Goal: Transaction & Acquisition: Purchase product/service

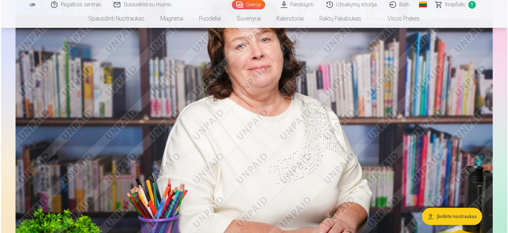
scroll to position [99, 0]
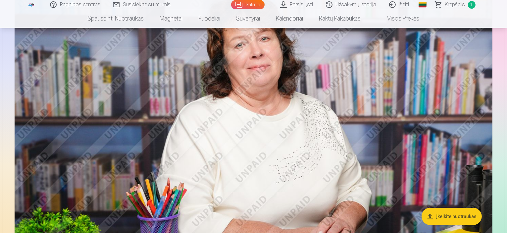
click at [456, 159] on img at bounding box center [254, 133] width 478 height 318
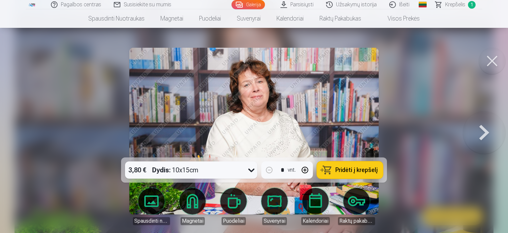
click at [369, 169] on span "Pridėti į krepšelį" at bounding box center [357, 170] width 42 height 6
click at [487, 135] on button at bounding box center [484, 130] width 42 height 39
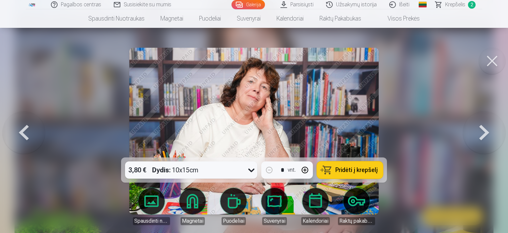
click at [371, 170] on span "Pridėti į krepšelį" at bounding box center [357, 170] width 42 height 6
click at [481, 133] on button at bounding box center [484, 130] width 42 height 39
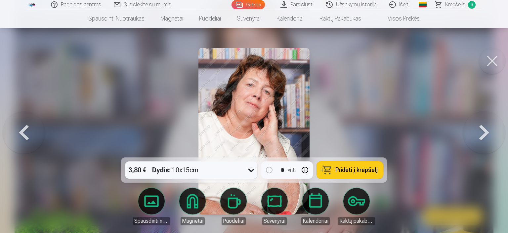
click at [358, 168] on span "Pridėti į krepšelį" at bounding box center [357, 170] width 42 height 6
click at [451, 5] on span "Krepšelis" at bounding box center [455, 5] width 20 height 8
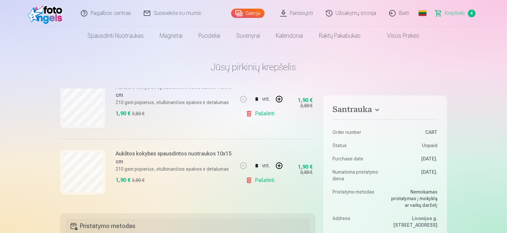
scroll to position [99, 0]
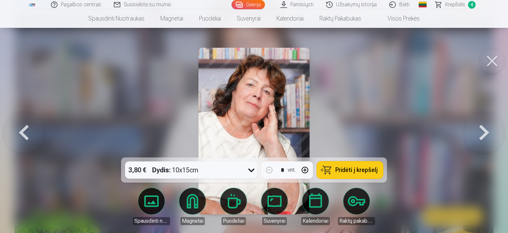
click at [482, 133] on button at bounding box center [484, 130] width 42 height 39
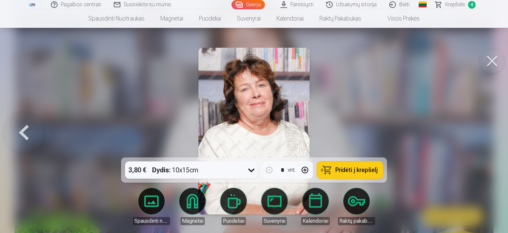
click at [378, 173] on button "Pridėti į krepšelį" at bounding box center [350, 169] width 66 height 17
click at [491, 64] on button at bounding box center [492, 61] width 26 height 26
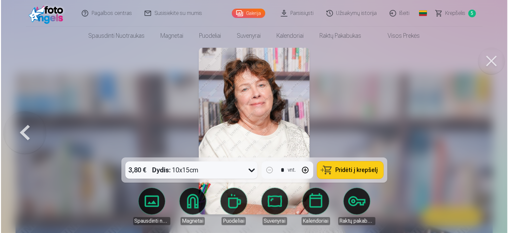
scroll to position [99, 0]
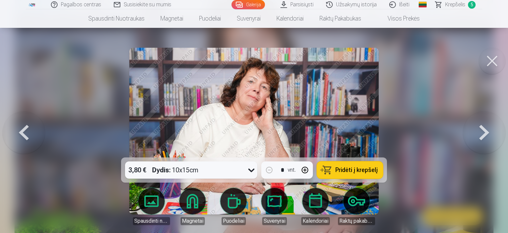
click at [449, 4] on span "Krepšelis" at bounding box center [455, 5] width 20 height 8
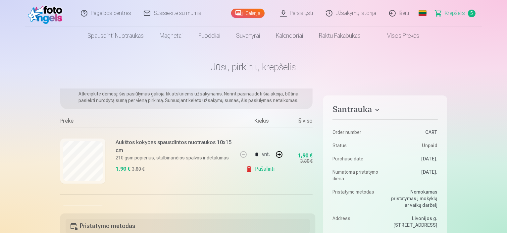
scroll to position [66, 0]
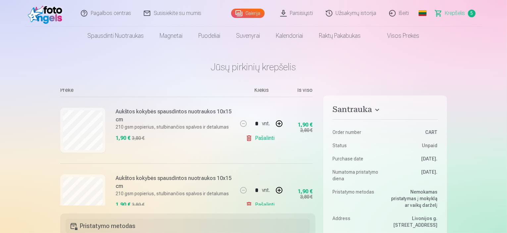
click at [247, 139] on link "Pašalinti" at bounding box center [261, 137] width 31 height 13
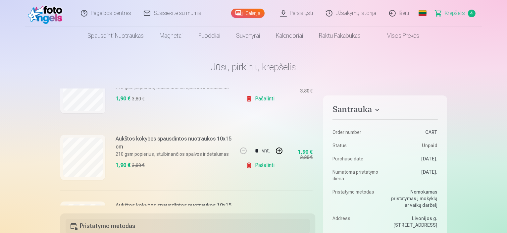
scroll to position [165, 0]
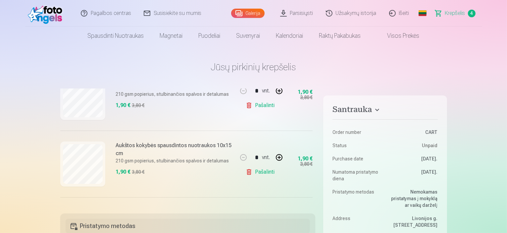
click at [247, 104] on link "Pašalinti" at bounding box center [261, 105] width 31 height 13
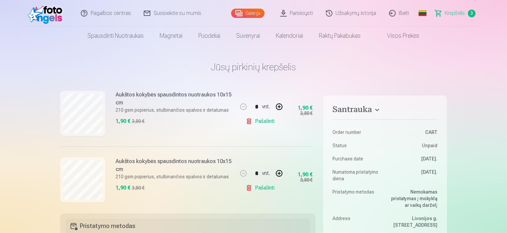
scroll to position [159, 0]
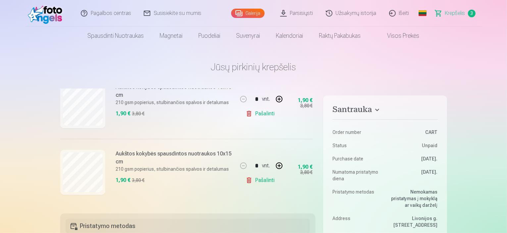
click at [246, 180] on link "Pašalinti" at bounding box center [261, 179] width 31 height 13
click at [248, 178] on link "Pašalinti" at bounding box center [261, 179] width 31 height 13
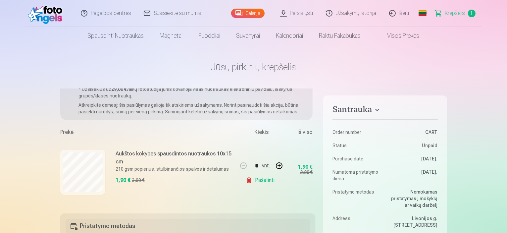
click at [248, 178] on link "Pašalinti" at bounding box center [261, 179] width 31 height 13
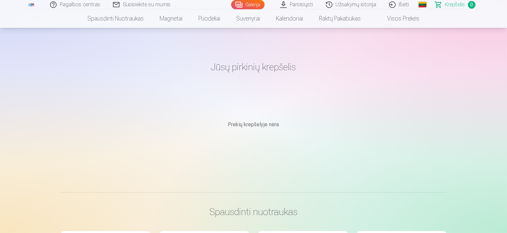
scroll to position [99, 0]
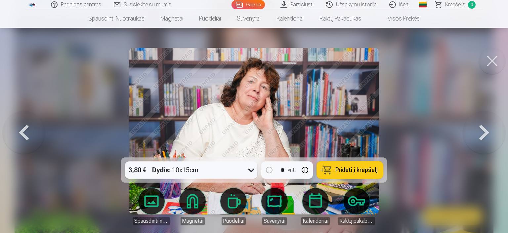
click at [360, 170] on span "Pridėti į krepšelį" at bounding box center [357, 170] width 42 height 6
click at [487, 133] on button at bounding box center [484, 130] width 42 height 39
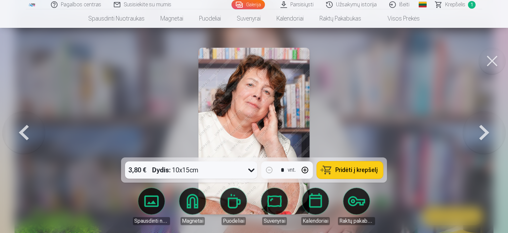
click at [370, 170] on span "Pridėti į krepšelį" at bounding box center [357, 170] width 42 height 6
click at [488, 135] on button at bounding box center [484, 130] width 42 height 39
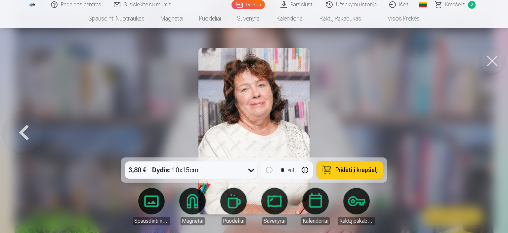
click at [366, 173] on span "Pridėti į krepšelį" at bounding box center [357, 170] width 42 height 6
click at [492, 65] on button at bounding box center [492, 61] width 26 height 26
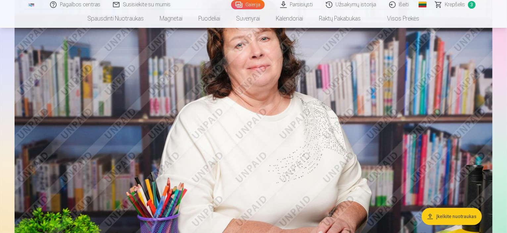
click at [470, 5] on span "3" at bounding box center [472, 5] width 8 height 8
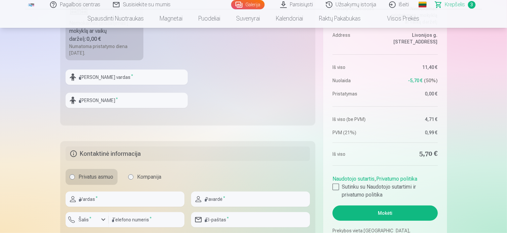
scroll to position [298, 0]
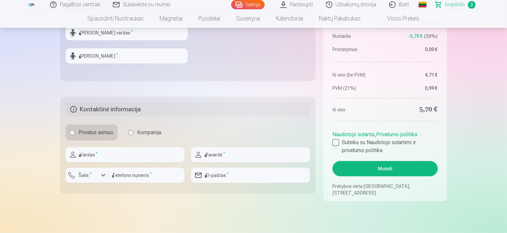
click at [336, 142] on div at bounding box center [335, 142] width 7 height 7
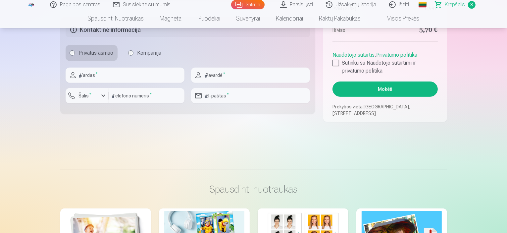
scroll to position [331, 0]
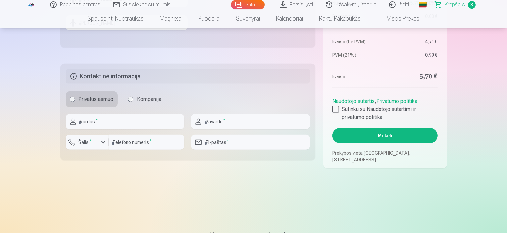
click at [386, 133] on button "Mokėti" at bounding box center [384, 135] width 105 height 15
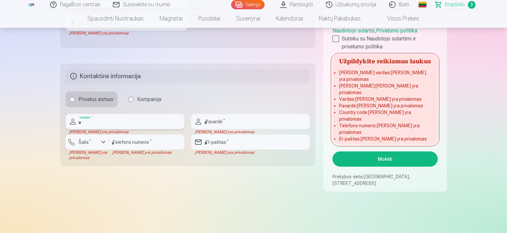
click at [81, 121] on input "text" at bounding box center [125, 121] width 119 height 15
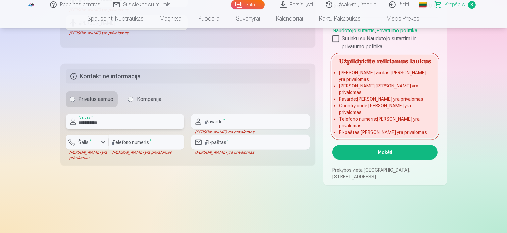
type input "**********"
drag, startPoint x: 115, startPoint y: 124, endPoint x: 76, endPoint y: 124, distance: 38.4
click at [70, 118] on div "**********" at bounding box center [125, 121] width 119 height 15
type input "******"
click at [245, 117] on input "text" at bounding box center [250, 121] width 119 height 15
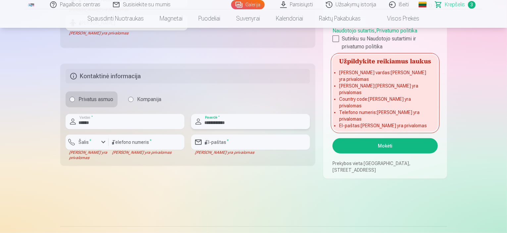
type input "**********"
click at [102, 141] on div "button" at bounding box center [103, 142] width 8 height 8
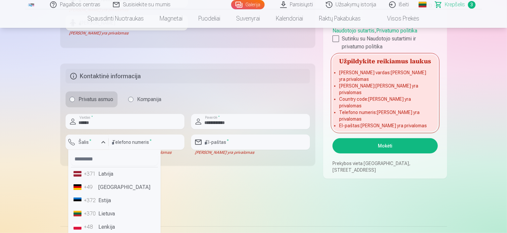
click at [115, 213] on li "+370 Lietuva" at bounding box center [114, 213] width 87 height 13
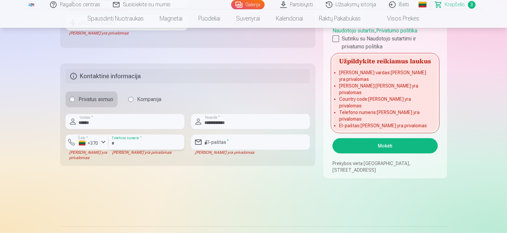
click at [149, 143] on input "number" at bounding box center [147, 141] width 76 height 15
type input "*********"
type input "**********"
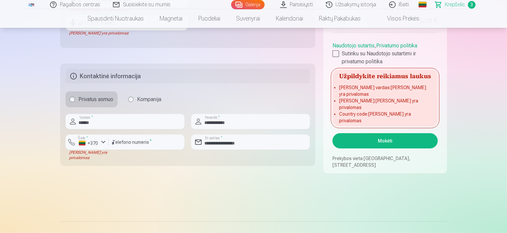
click at [387, 143] on button "Mokėti" at bounding box center [384, 140] width 105 height 15
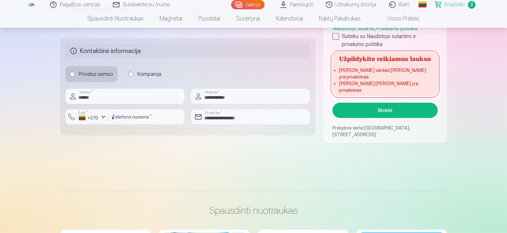
click at [389, 115] on button "Mokėti" at bounding box center [384, 110] width 105 height 15
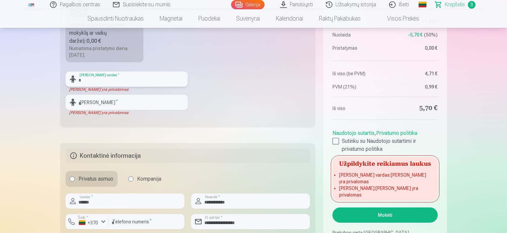
scroll to position [347, 0]
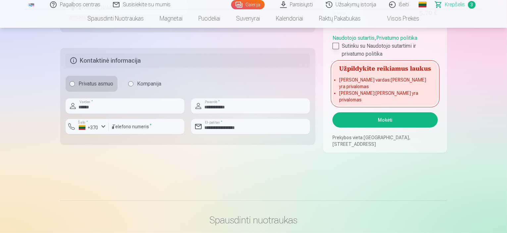
click at [336, 49] on div at bounding box center [335, 46] width 7 height 7
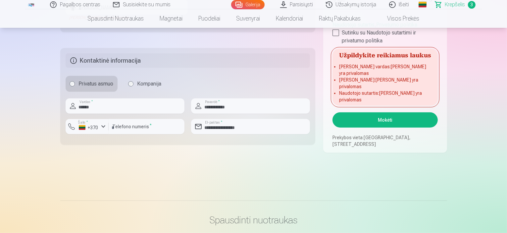
click at [382, 121] on button "Mokėti" at bounding box center [384, 119] width 105 height 15
click at [386, 118] on button "Mokėti" at bounding box center [384, 119] width 105 height 15
click at [335, 36] on div at bounding box center [335, 32] width 7 height 7
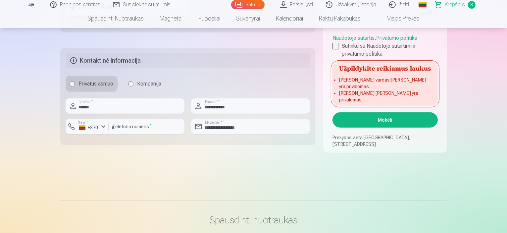
click at [96, 81] on label "Privatus asmuo" at bounding box center [92, 84] width 52 height 16
click at [392, 118] on button "Mokėti" at bounding box center [384, 119] width 105 height 15
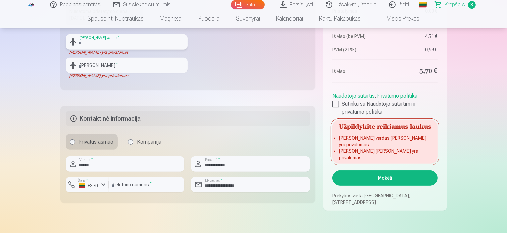
scroll to position [247, 0]
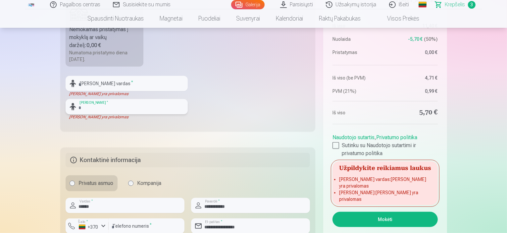
click at [99, 105] on input "text" at bounding box center [127, 106] width 122 height 15
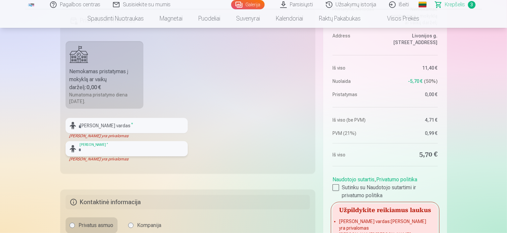
scroll to position [214, 0]
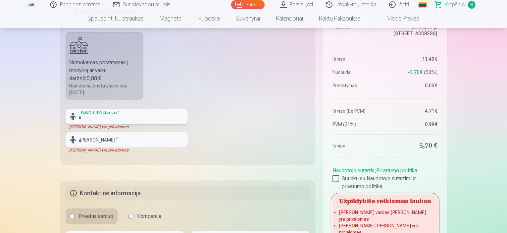
click at [122, 116] on input "text" at bounding box center [127, 116] width 122 height 15
click at [211, 100] on fieldset "Pristatymo metodas Nemokamas pristatymas į mokyklą ar vaikų darželį : 0,00 € Nu…" at bounding box center [187, 81] width 255 height 165
click at [93, 117] on input "text" at bounding box center [127, 116] width 122 height 15
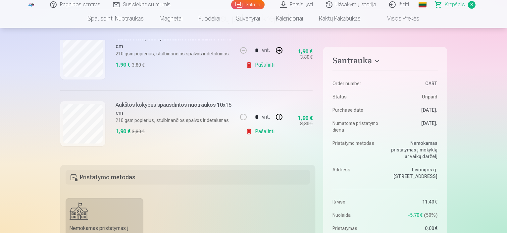
scroll to position [0, 0]
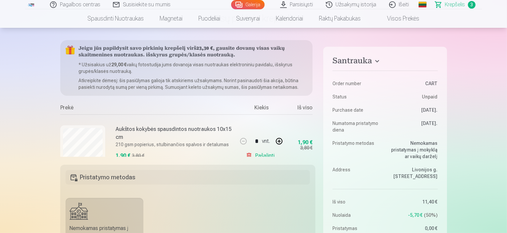
drag, startPoint x: 312, startPoint y: 86, endPoint x: 310, endPoint y: 94, distance: 8.1
click at [310, 96] on div "Jeigu jūs papildysit savo pirkinių krepšelį virš 23,30 € , gausite dovanų visas…" at bounding box center [187, 98] width 255 height 117
drag, startPoint x: 316, startPoint y: 84, endPoint x: 313, endPoint y: 89, distance: 5.6
drag, startPoint x: 313, startPoint y: 85, endPoint x: 315, endPoint y: 98, distance: 13.1
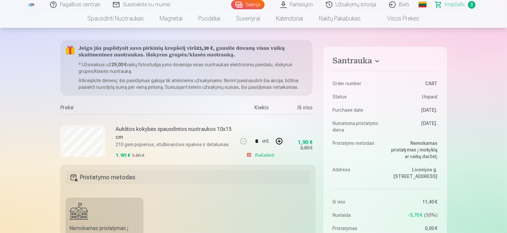
click at [315, 98] on div "Jeigu jūs papildysit savo pirkinių krepšelį virš 23,30 € , gausite dovanų visas…" at bounding box center [187, 98] width 255 height 117
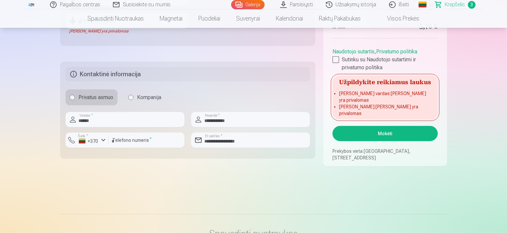
scroll to position [397, 0]
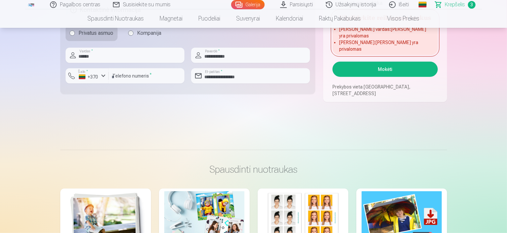
drag, startPoint x: 399, startPoint y: 68, endPoint x: 392, endPoint y: 69, distance: 7.6
click at [399, 67] on button "Mokėti" at bounding box center [384, 69] width 105 height 15
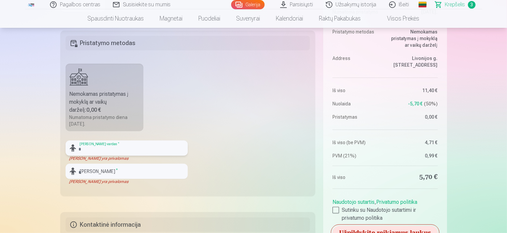
scroll to position [181, 0]
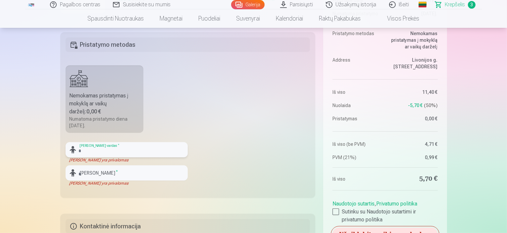
click at [90, 151] on input "text" at bounding box center [127, 149] width 122 height 15
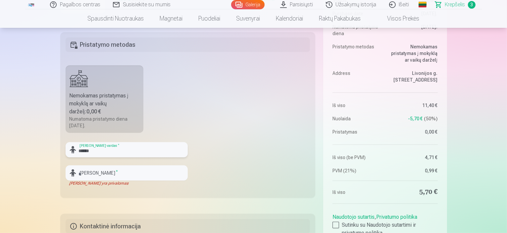
click at [77, 150] on input "******" at bounding box center [127, 149] width 122 height 15
type input "******"
click at [80, 176] on input "text" at bounding box center [127, 172] width 122 height 15
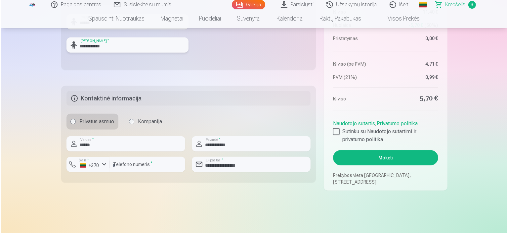
scroll to position [313, 0]
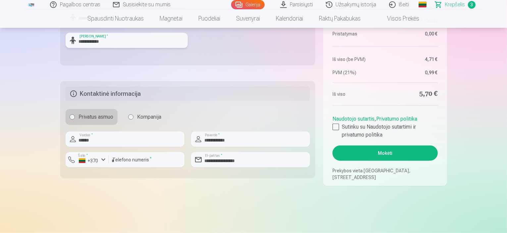
type input "**********"
click at [355, 152] on button "Mokėti" at bounding box center [384, 152] width 105 height 15
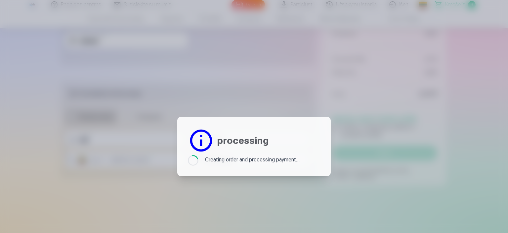
scroll to position [99, 0]
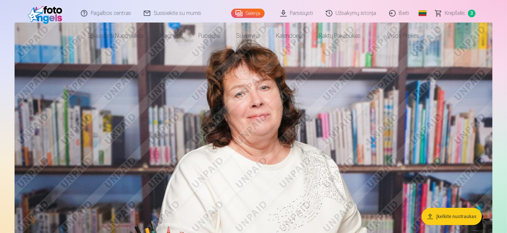
scroll to position [99, 0]
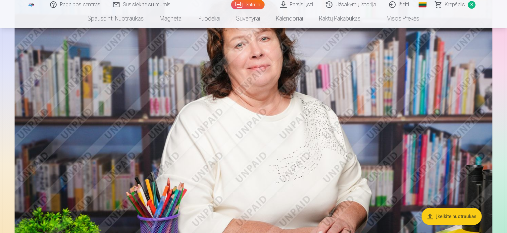
click at [482, 145] on img at bounding box center [254, 133] width 478 height 318
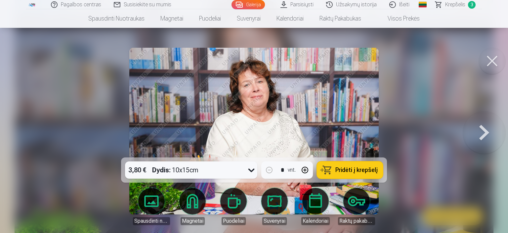
click at [485, 137] on button at bounding box center [484, 130] width 42 height 39
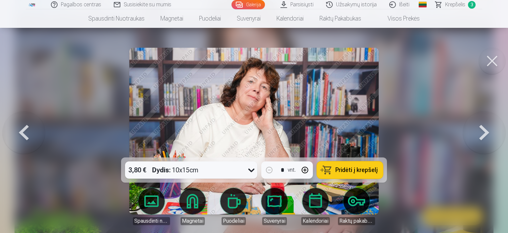
click at [485, 137] on button at bounding box center [484, 130] width 42 height 39
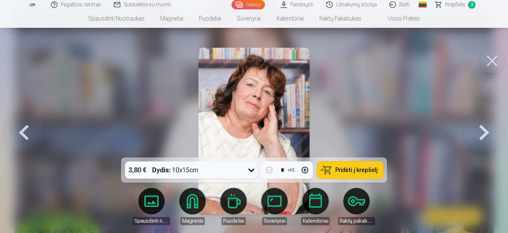
click at [485, 137] on button at bounding box center [484, 130] width 42 height 39
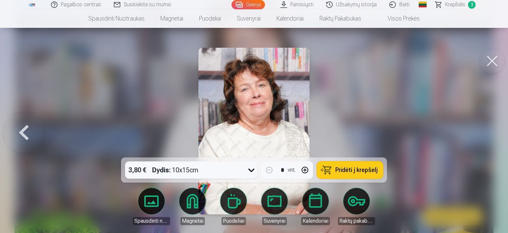
click at [485, 137] on div at bounding box center [254, 116] width 508 height 233
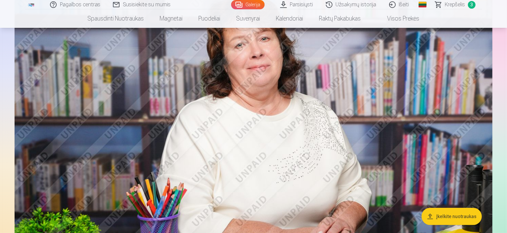
click at [462, 4] on span "Krepšelis" at bounding box center [455, 5] width 20 height 8
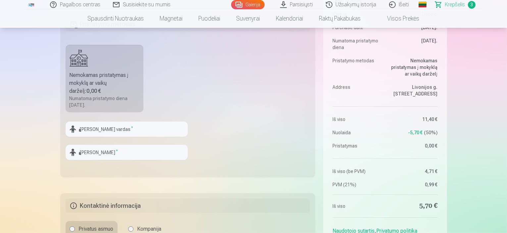
scroll to position [331, 0]
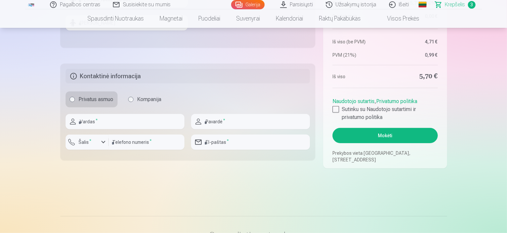
click at [386, 136] on button "Mokėti" at bounding box center [384, 135] width 105 height 15
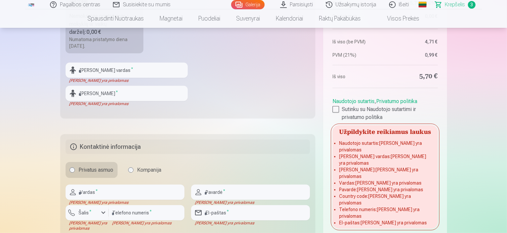
scroll to position [265, 0]
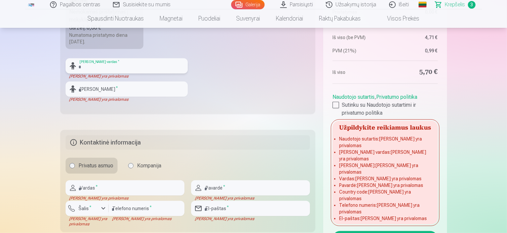
click at [88, 66] on input "text" at bounding box center [127, 65] width 122 height 15
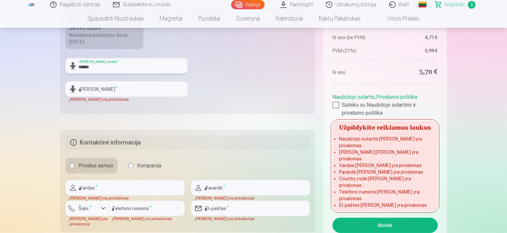
type input "******"
click at [124, 90] on input "text" at bounding box center [127, 88] width 122 height 15
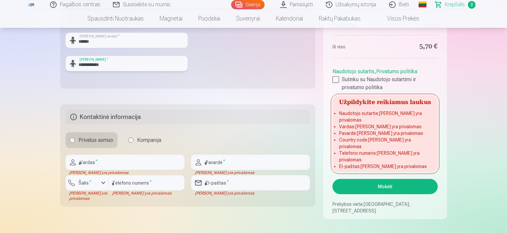
scroll to position [331, 0]
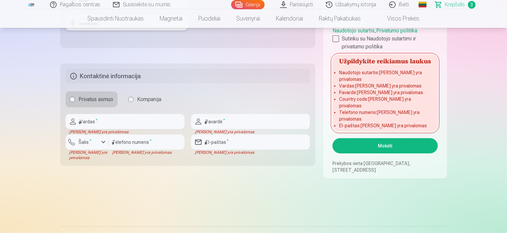
type input "**********"
click at [110, 115] on input "text" at bounding box center [125, 121] width 119 height 15
click at [90, 139] on sup "*" at bounding box center [91, 140] width 2 height 4
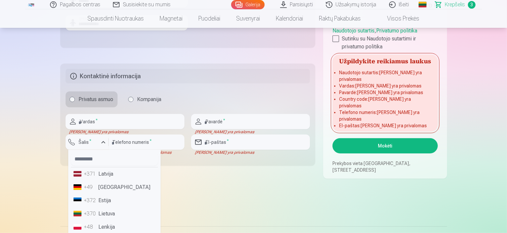
click at [111, 213] on li "+370 Lietuva" at bounding box center [114, 213] width 87 height 13
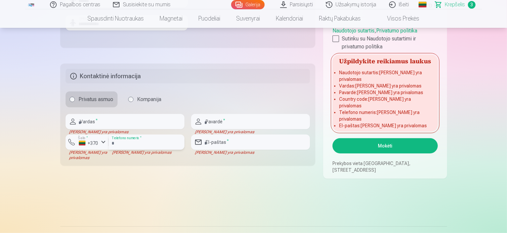
click at [146, 141] on input "number" at bounding box center [147, 141] width 76 height 15
type input "*********"
type input "********"
type input "**********"
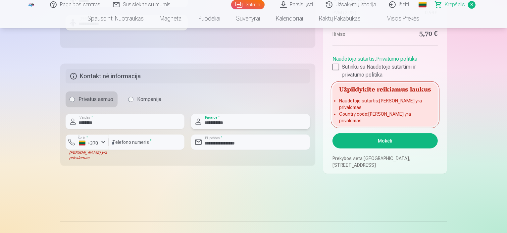
drag, startPoint x: 231, startPoint y: 121, endPoint x: 204, endPoint y: 120, distance: 26.8
click at [204, 121] on input "**********" at bounding box center [250, 121] width 119 height 15
type input "**********"
click at [102, 121] on input "********" at bounding box center [125, 121] width 119 height 15
drag, startPoint x: 102, startPoint y: 121, endPoint x: 78, endPoint y: 118, distance: 23.3
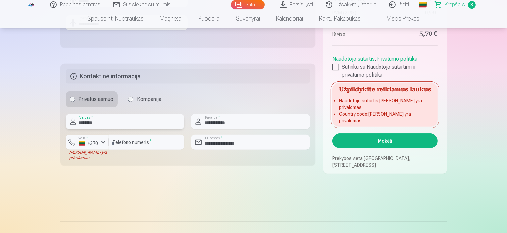
click at [78, 118] on input "********" at bounding box center [125, 121] width 119 height 15
type input "******"
click at [335, 70] on div at bounding box center [335, 67] width 7 height 7
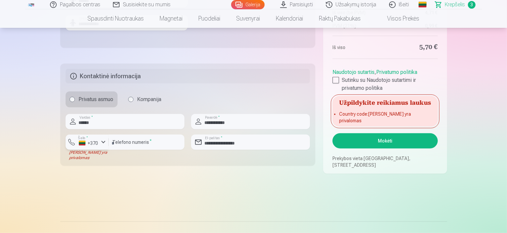
click at [94, 146] on div "+370" at bounding box center [89, 143] width 20 height 7
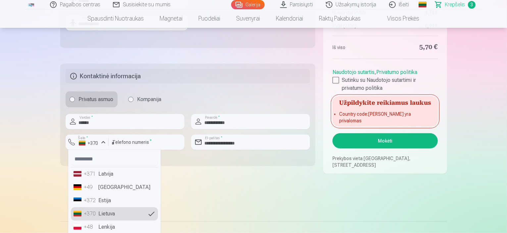
click at [113, 214] on li "+370 Lietuva" at bounding box center [114, 213] width 87 height 13
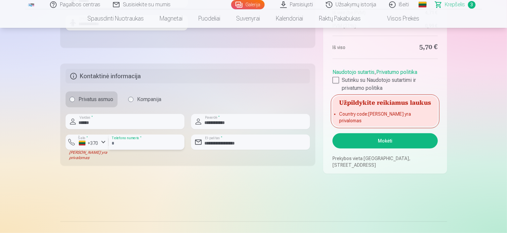
click at [112, 143] on input "*********" at bounding box center [147, 141] width 76 height 15
click at [89, 141] on div "+370" at bounding box center [89, 143] width 20 height 7
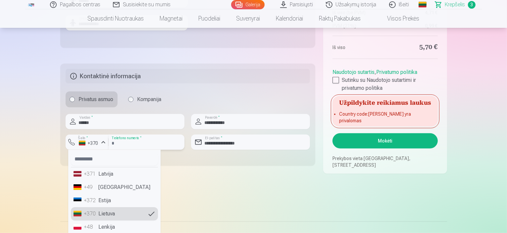
click at [112, 141] on input "*********" at bounding box center [147, 141] width 76 height 15
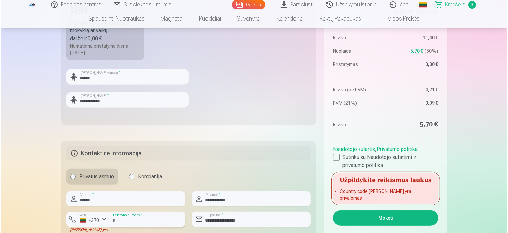
scroll to position [298, 0]
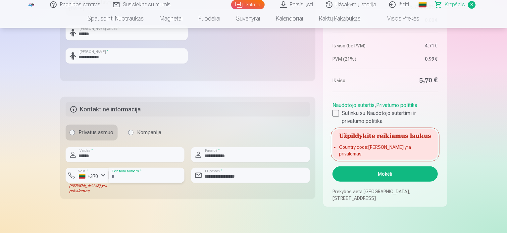
type input "********"
click at [386, 174] on button "Mokėti" at bounding box center [384, 173] width 105 height 15
